Goal: Navigation & Orientation: Find specific page/section

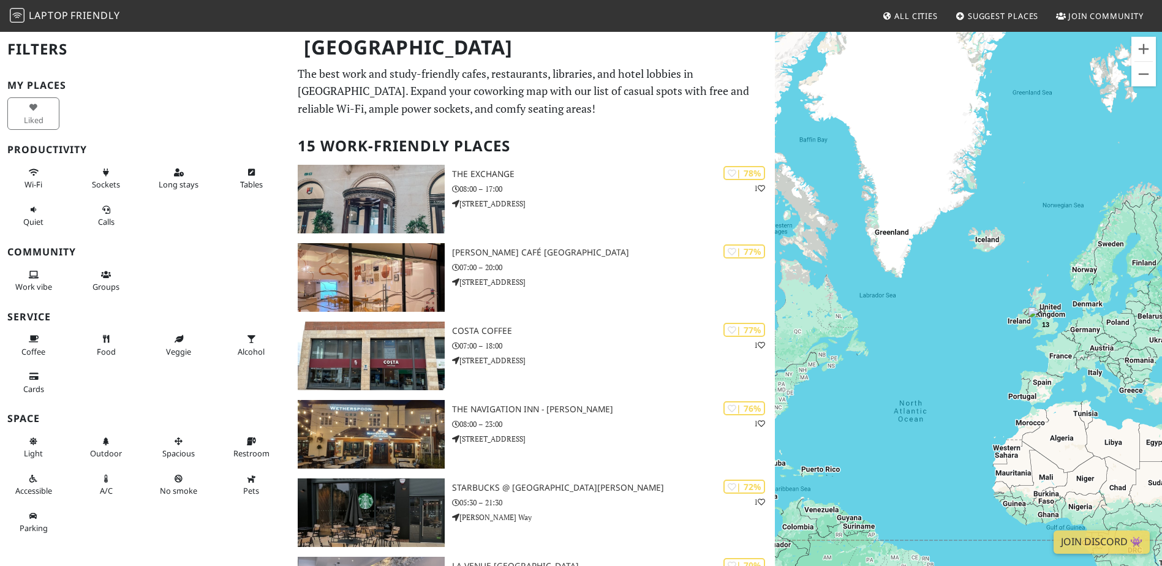
drag, startPoint x: 1091, startPoint y: 285, endPoint x: 969, endPoint y: 353, distance: 139.5
click at [971, 353] on div "To navigate, press the arrow keys. 13 2" at bounding box center [968, 314] width 387 height 566
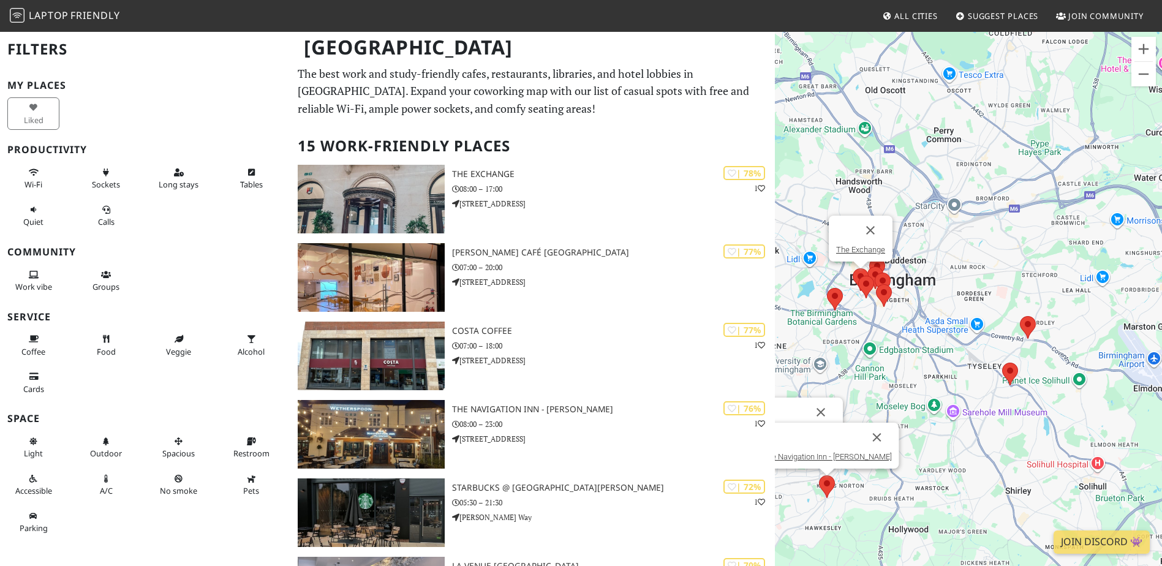
drag, startPoint x: 895, startPoint y: 314, endPoint x: 950, endPoint y: 403, distance: 104.2
click at [948, 402] on div "To navigate, press the arrow keys. Costa Coffee Starbucks @ Sir Herbert Austin …" at bounding box center [968, 314] width 387 height 566
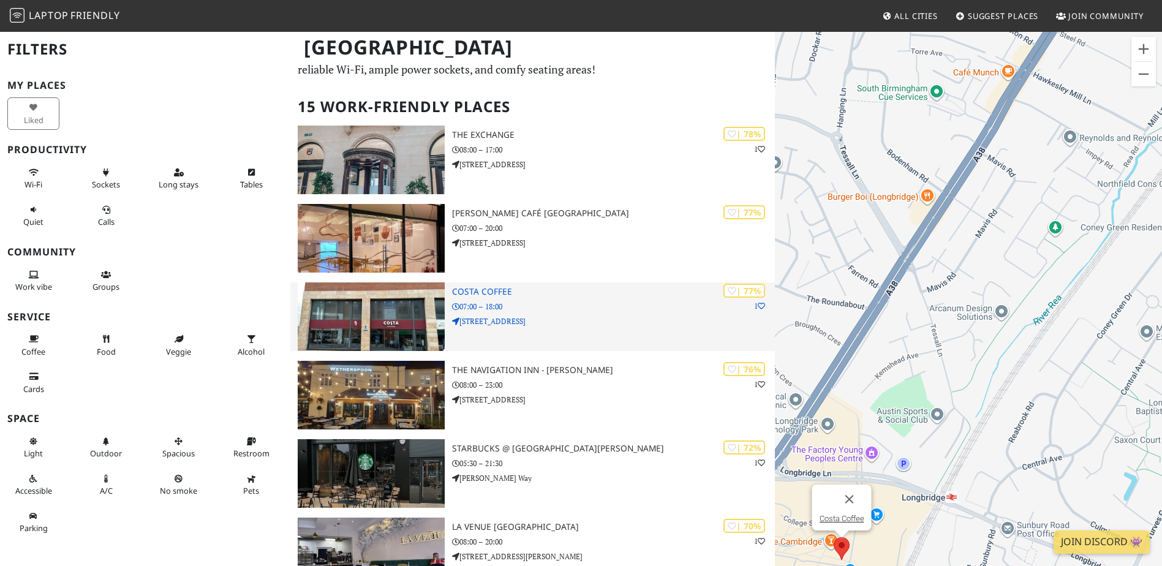
scroll to position [61, 0]
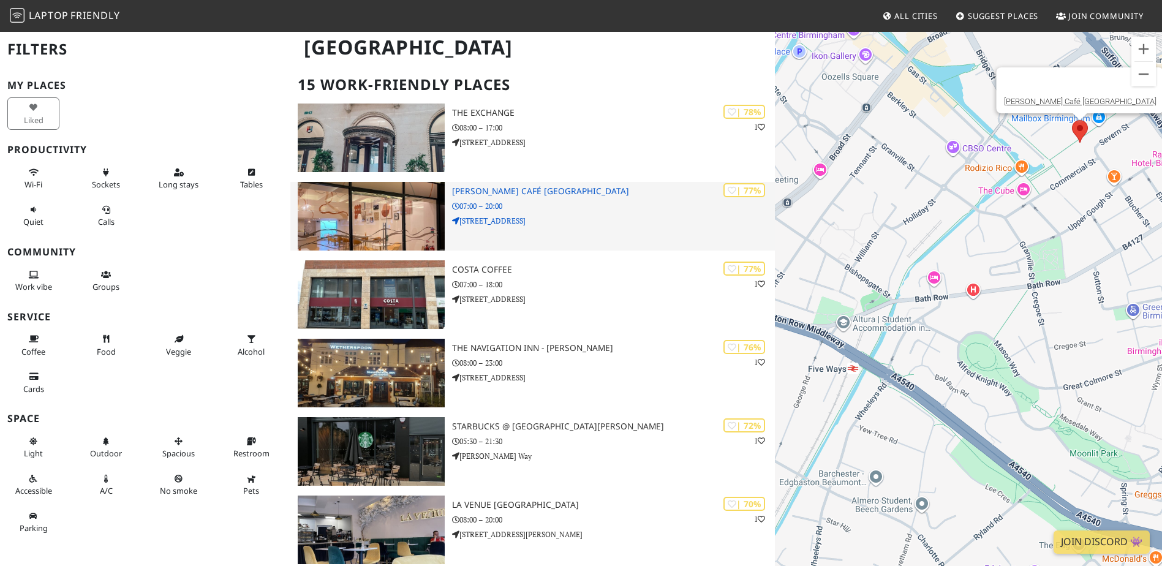
click at [535, 190] on h3 "[PERSON_NAME] Café [GEOGRAPHIC_DATA]" at bounding box center [613, 191] width 323 height 10
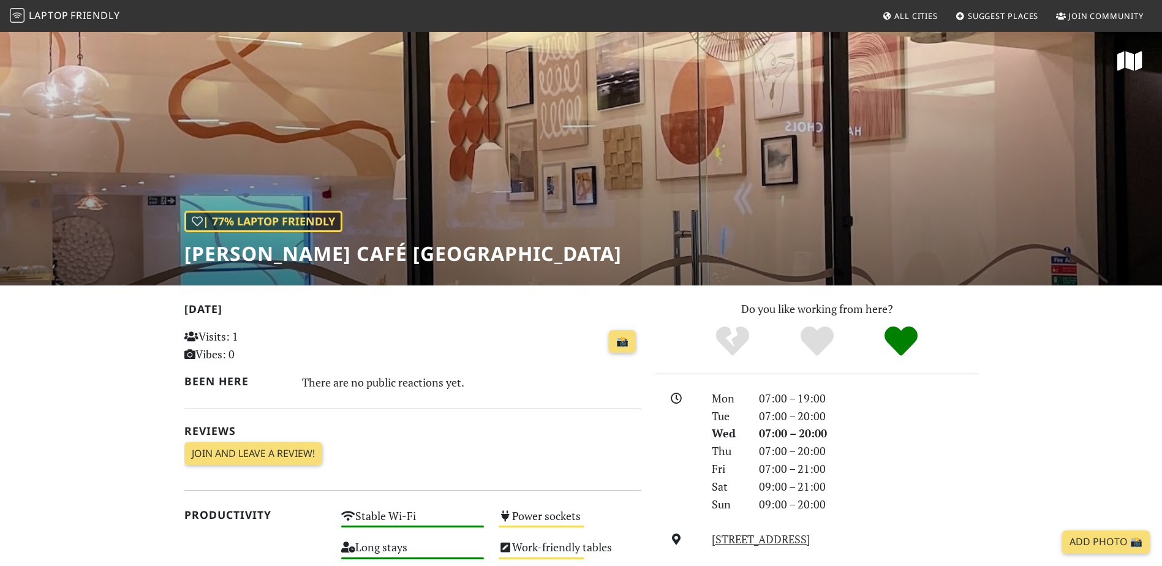
click at [552, 193] on div "| 77% Laptop Friendly [PERSON_NAME] Café [GEOGRAPHIC_DATA]" at bounding box center [581, 158] width 1162 height 255
click at [549, 206] on div "| 77% Laptop Friendly Elio Café Birmingham" at bounding box center [581, 158] width 1162 height 255
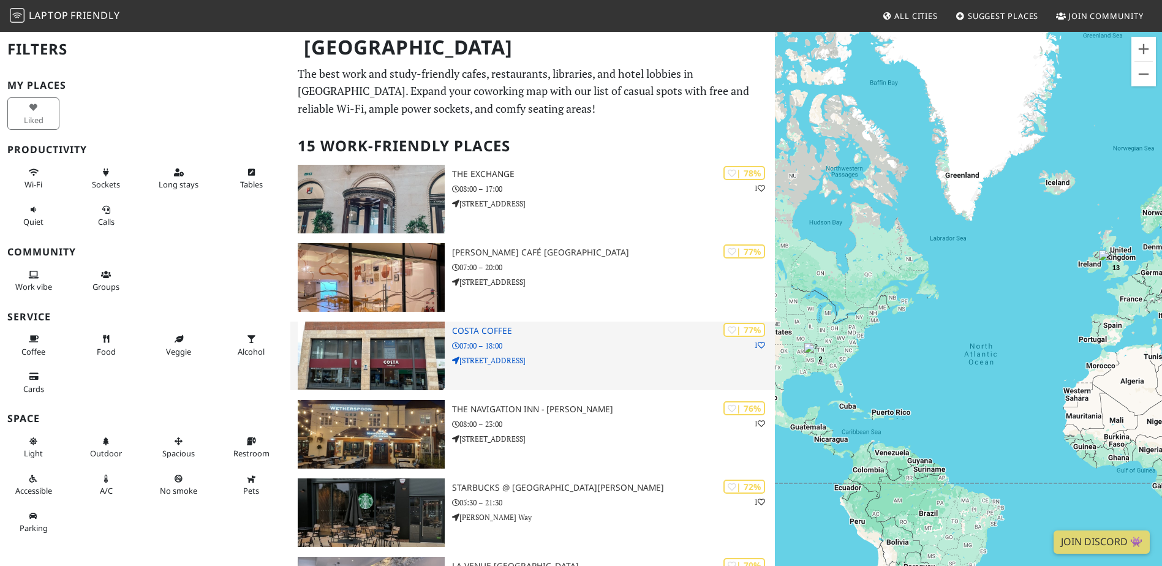
click at [520, 329] on h3 "Costa Coffee" at bounding box center [613, 331] width 323 height 10
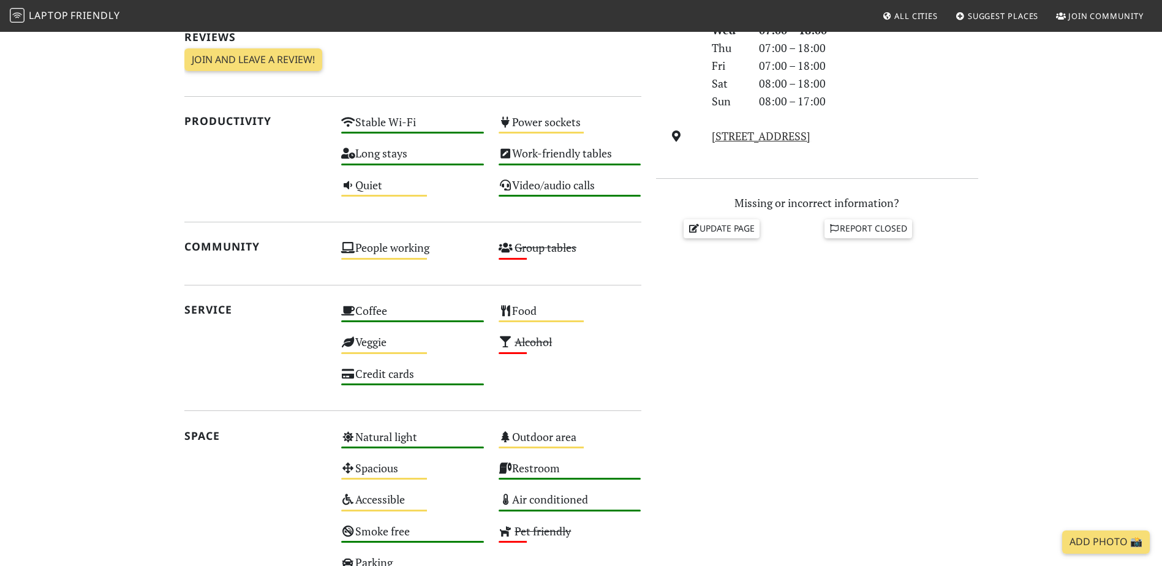
scroll to position [49, 0]
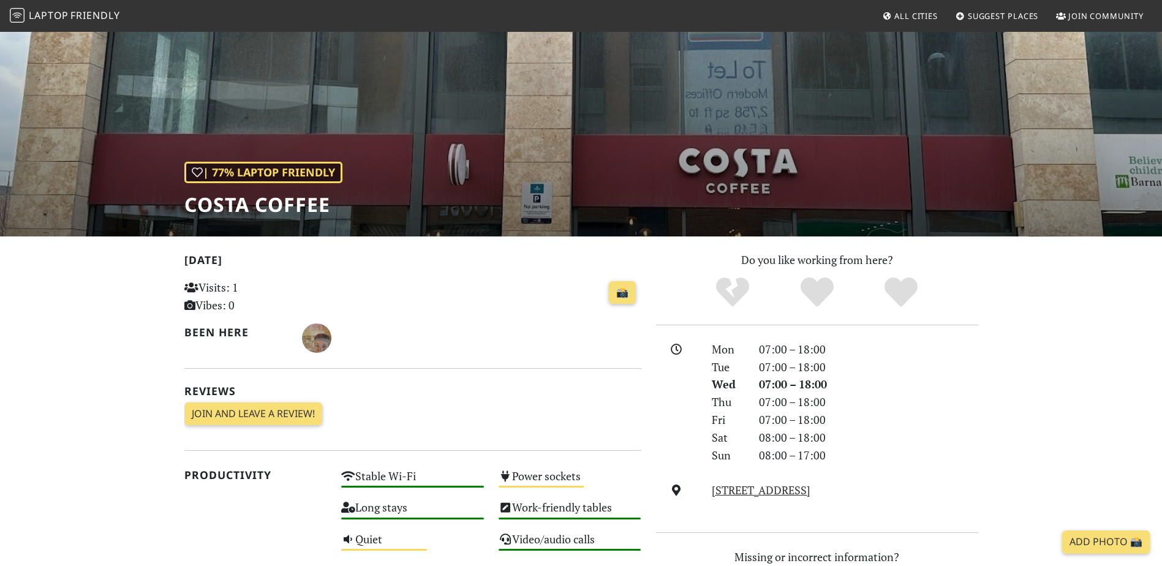
drag, startPoint x: 942, startPoint y: 487, endPoint x: 710, endPoint y: 490, distance: 232.1
click at [710, 490] on div "18-19 Longbridge Lane, B31 2UQ, Birmingham" at bounding box center [844, 490] width 280 height 18
drag, startPoint x: 710, startPoint y: 490, endPoint x: 798, endPoint y: 488, distance: 87.6
click at [798, 488] on link "18-19 Longbridge Lane, B31 2UQ, Birmingham" at bounding box center [761, 489] width 99 height 15
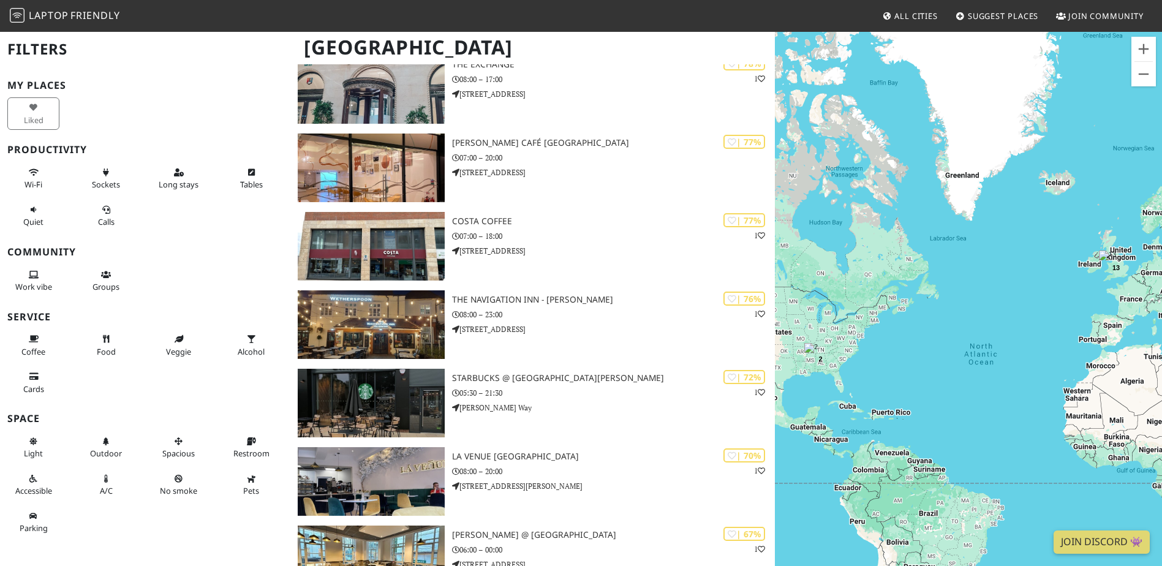
scroll to position [122, 0]
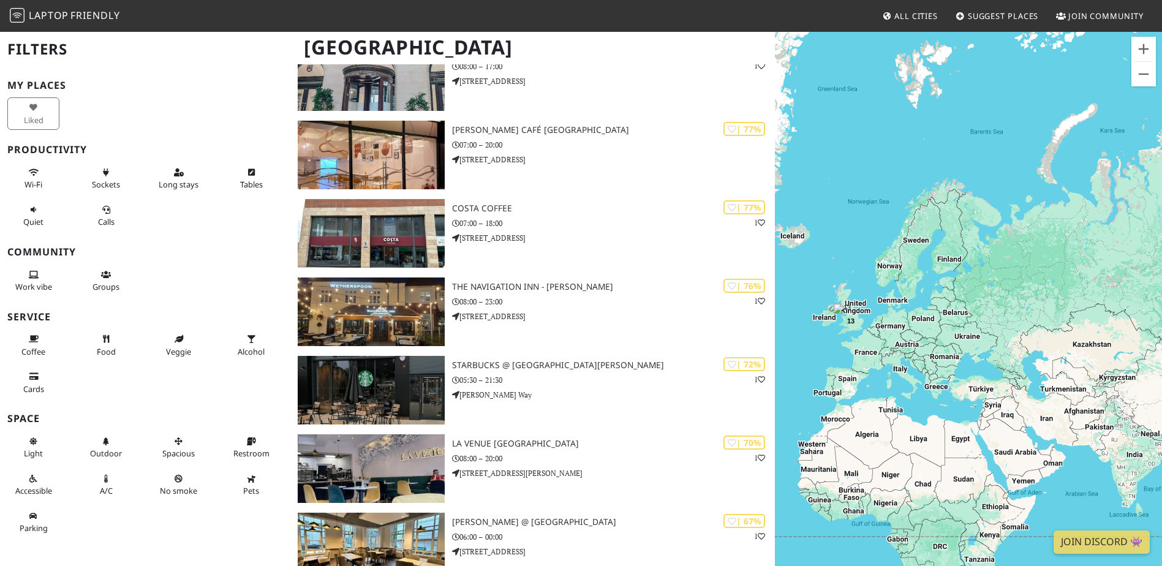
drag, startPoint x: 1039, startPoint y: 308, endPoint x: 772, endPoint y: 362, distance: 273.1
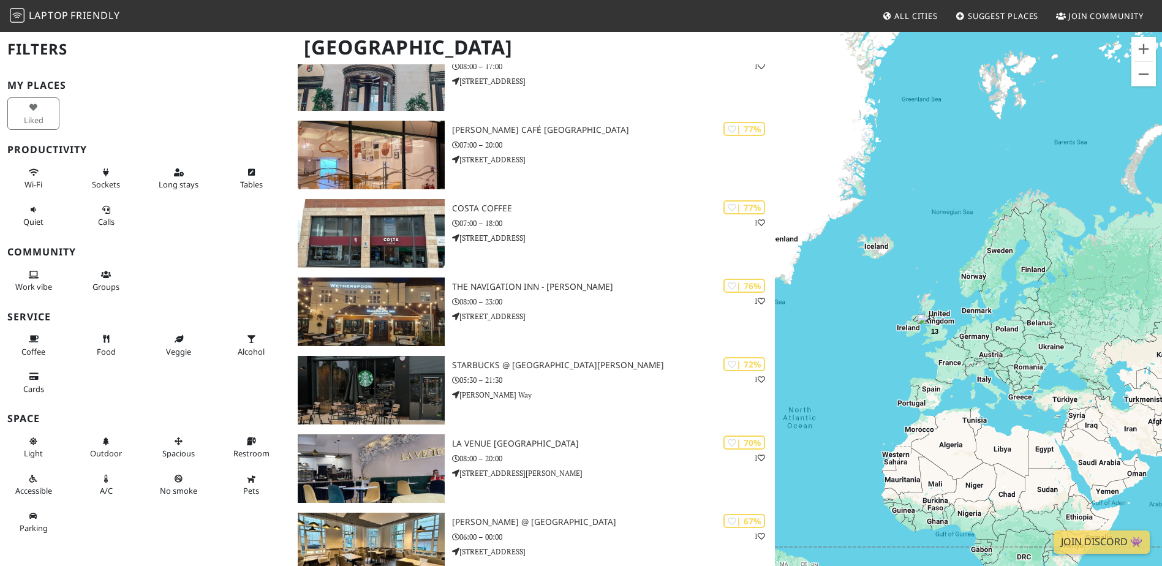
drag, startPoint x: 892, startPoint y: 344, endPoint x: 1020, endPoint y: 340, distance: 128.0
click at [1020, 340] on div "To navigate, press the arrow keys. 13 2" at bounding box center [968, 314] width 387 height 566
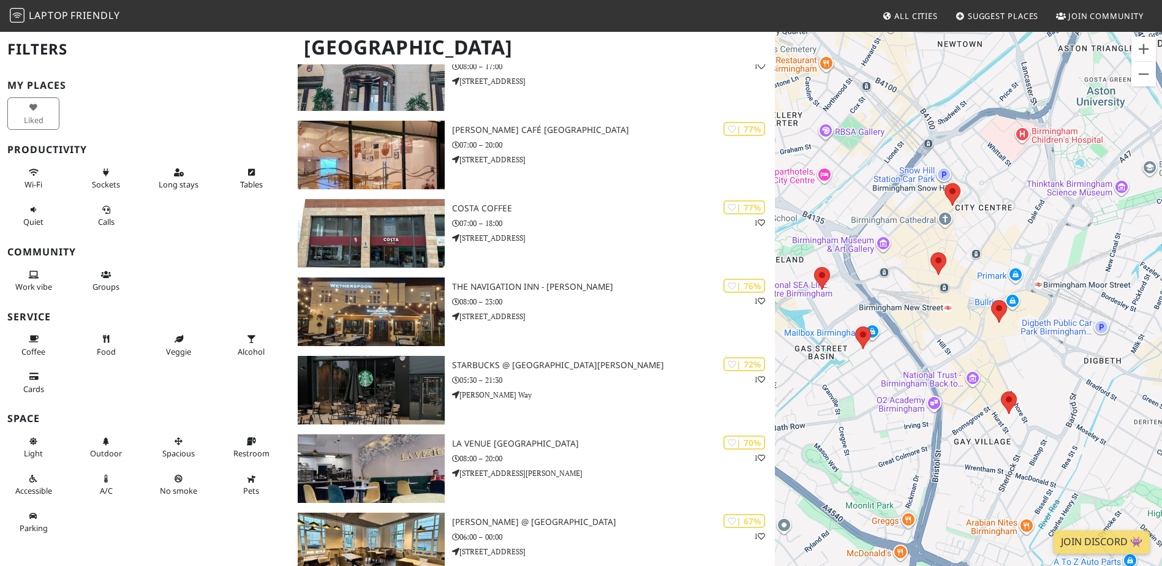
drag, startPoint x: 1051, startPoint y: 388, endPoint x: 1010, endPoint y: 362, distance: 48.7
click at [1010, 362] on div "To navigate, press the arrow keys. Starbucks @ [GEOGRAPHIC_DATA][PERSON_NAME] T…" at bounding box center [968, 314] width 387 height 566
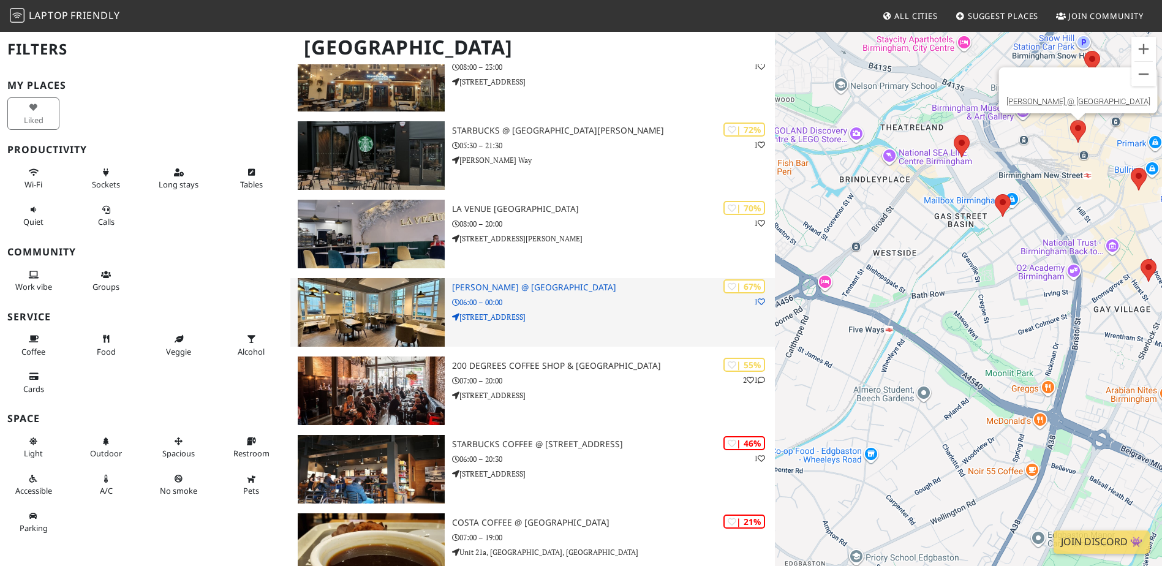
scroll to position [367, 0]
